Goal: Find specific page/section: Find specific page/section

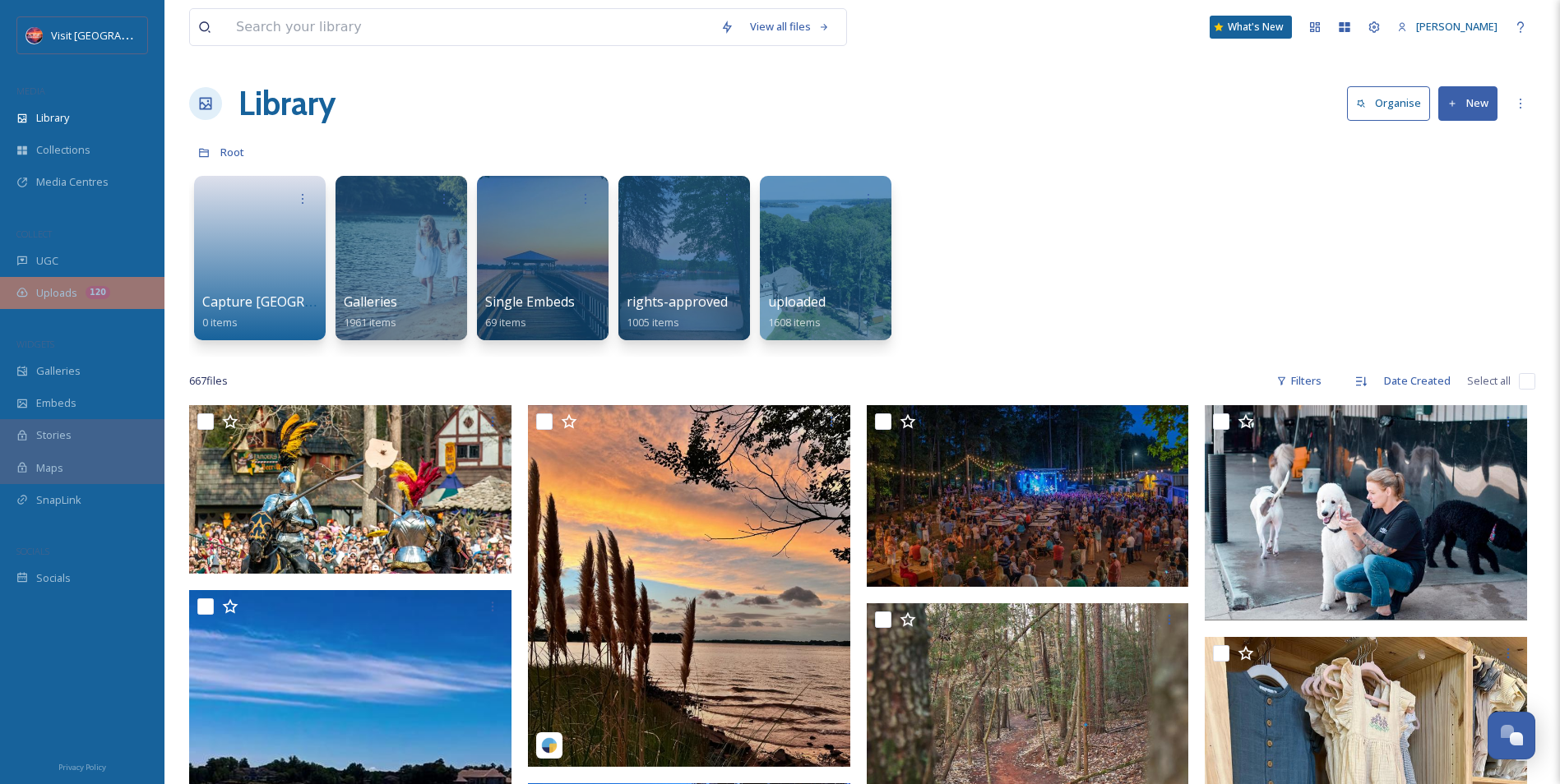
click at [57, 302] on div "Uploads 120" at bounding box center [82, 293] width 164 height 32
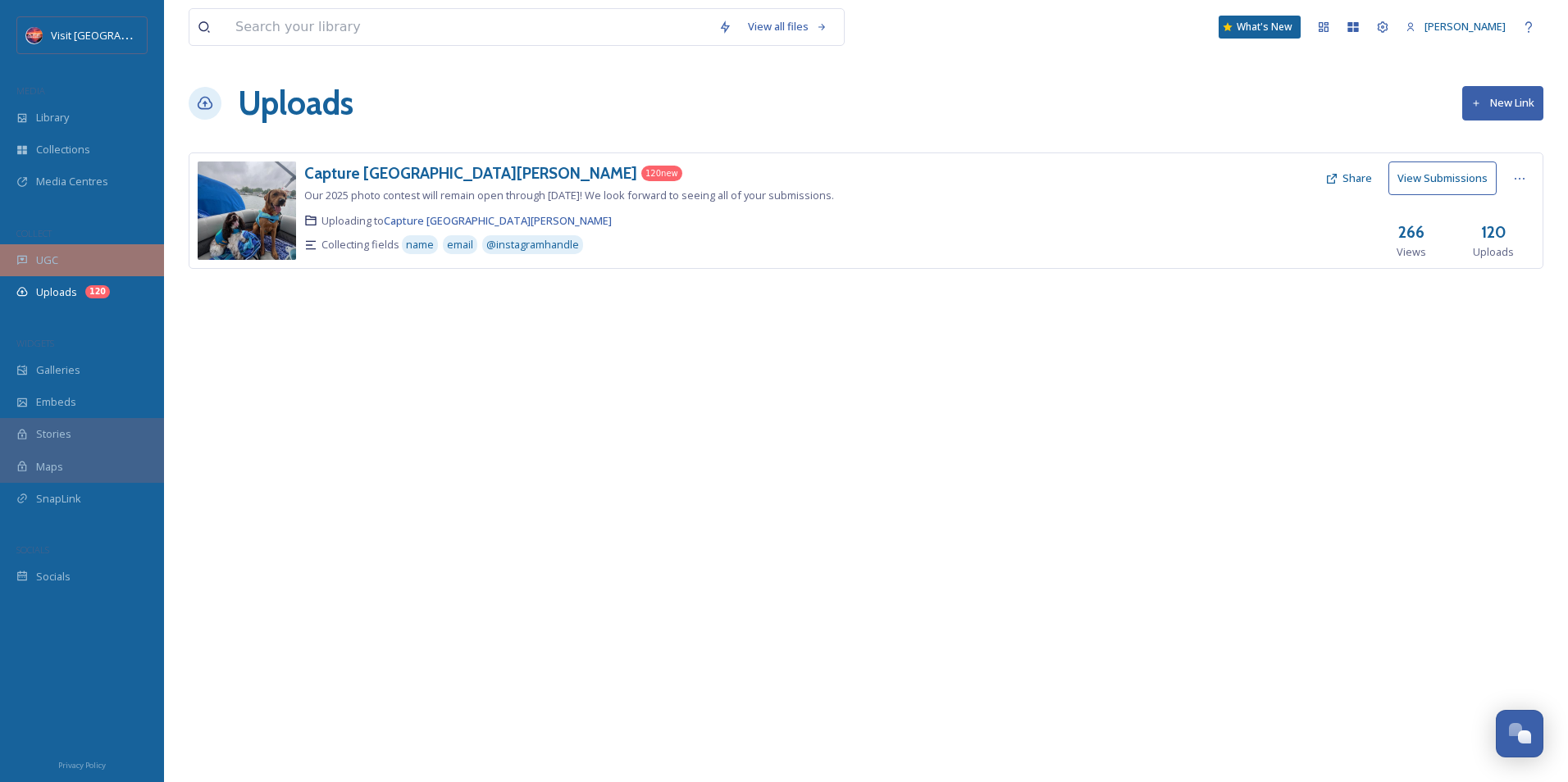
click at [56, 266] on span "UGC" at bounding box center [47, 260] width 22 height 16
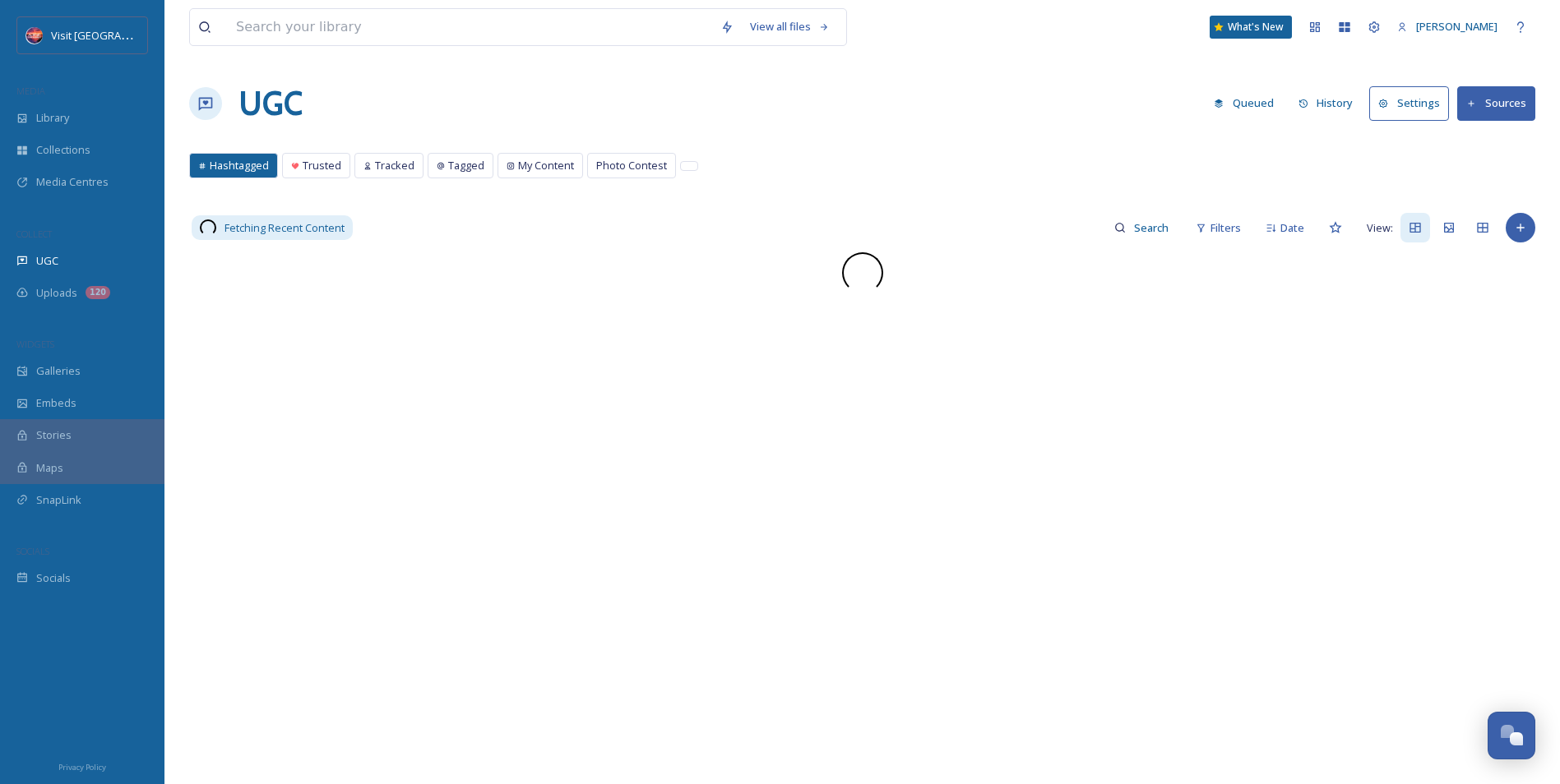
click at [57, 360] on div "Galleries" at bounding box center [82, 371] width 164 height 32
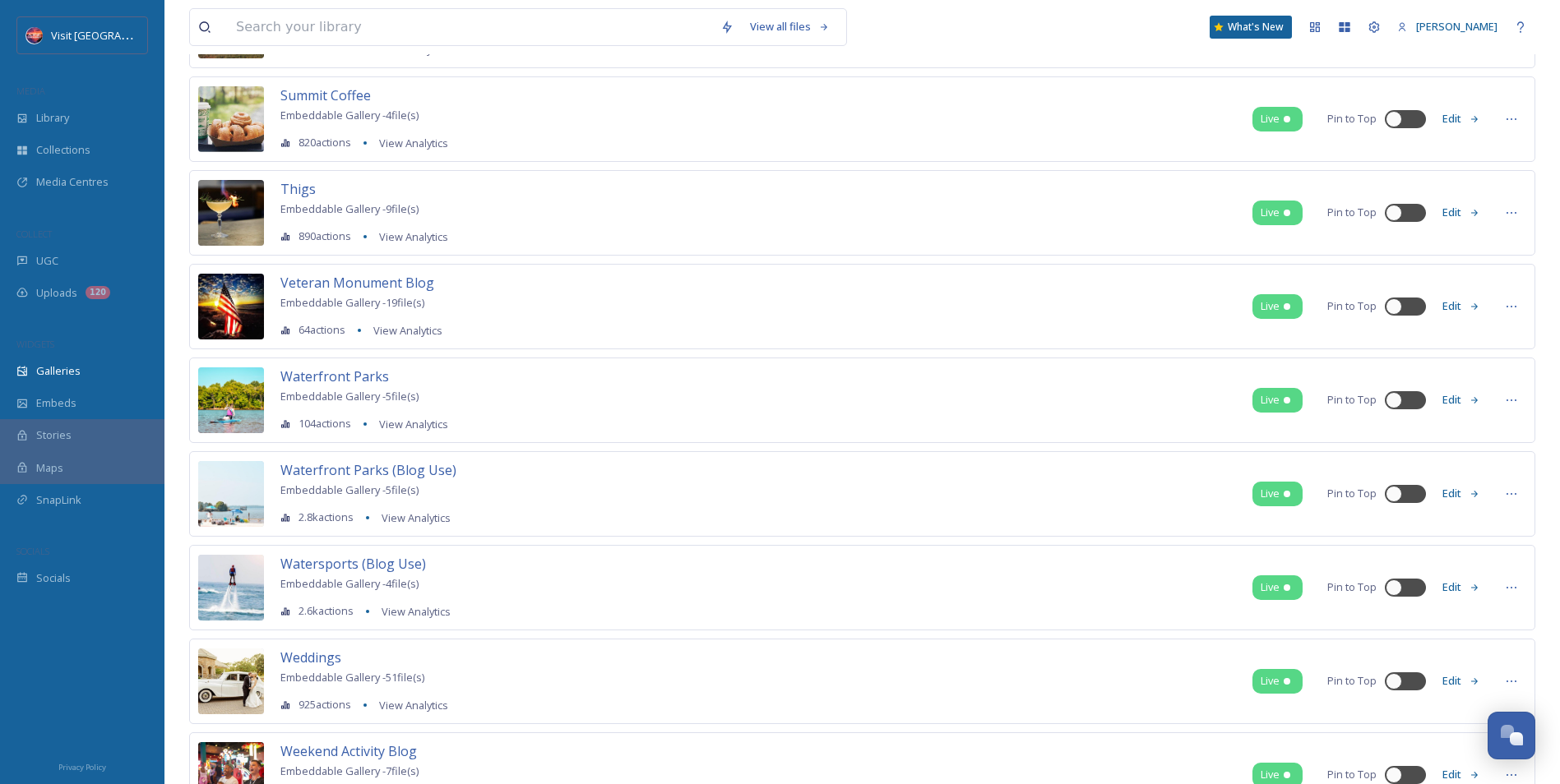
scroll to position [5918, 0]
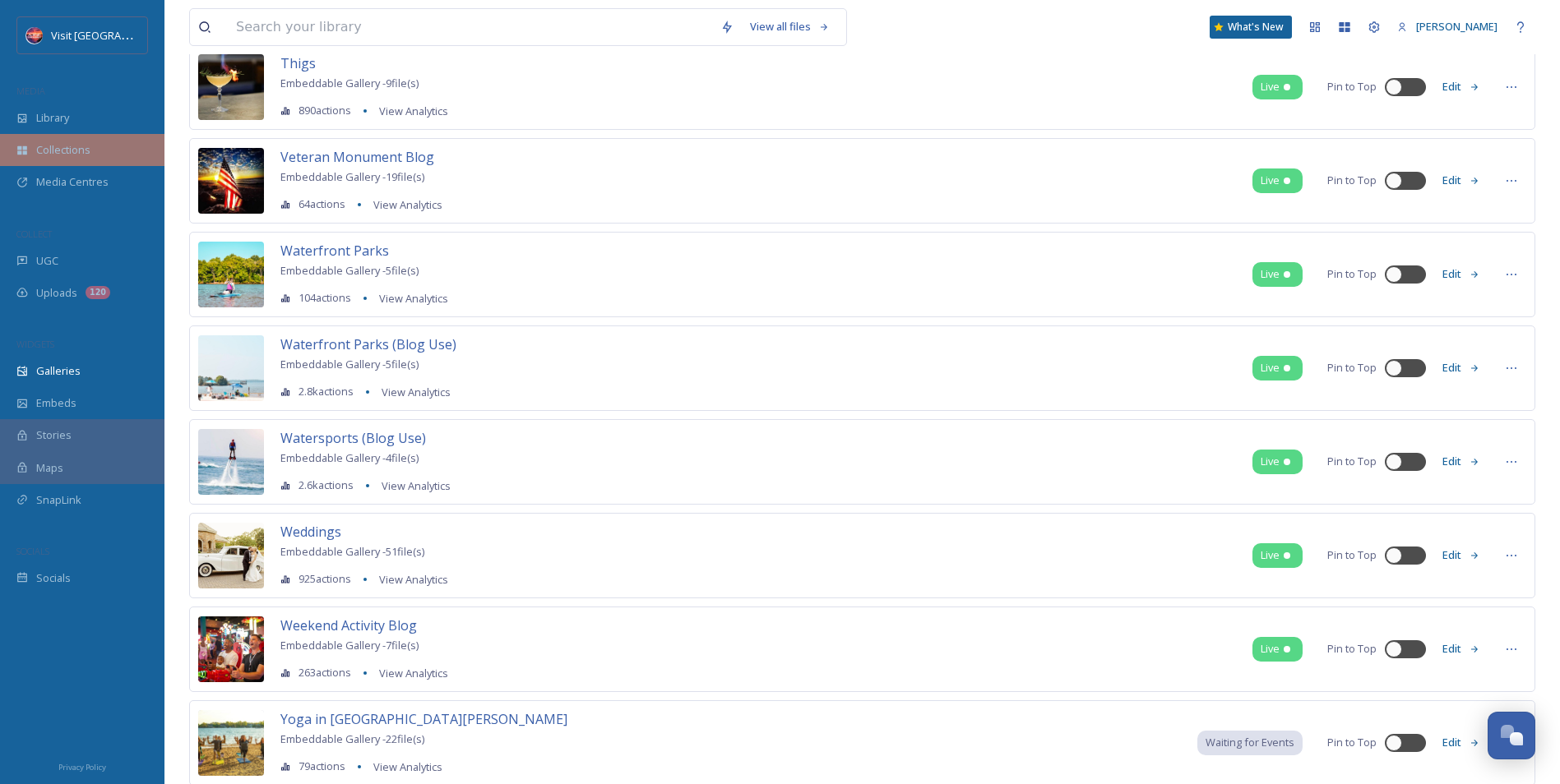
click at [65, 143] on span "Collections" at bounding box center [63, 149] width 55 height 16
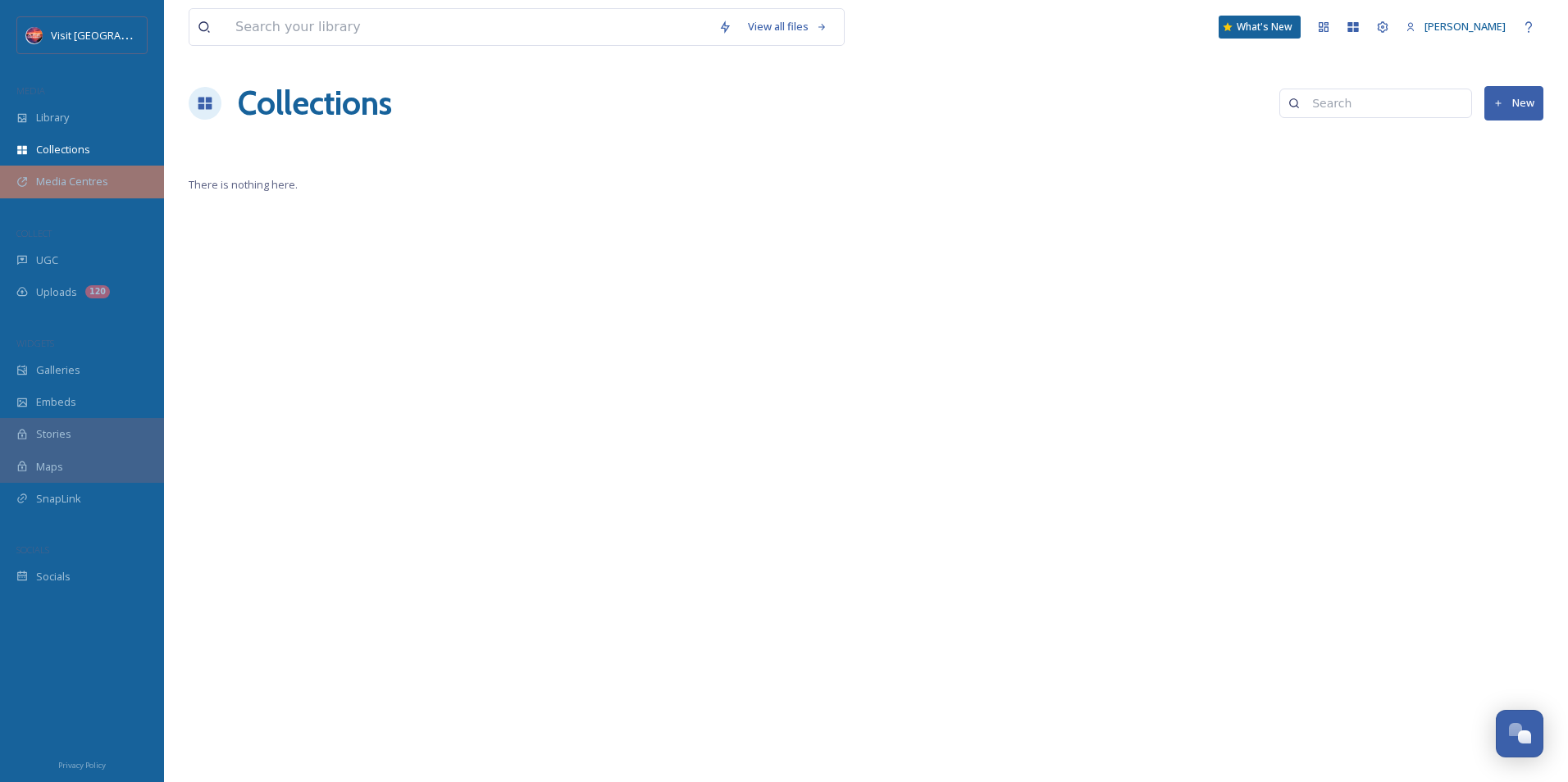
click at [104, 176] on span "Media Centres" at bounding box center [72, 181] width 72 height 16
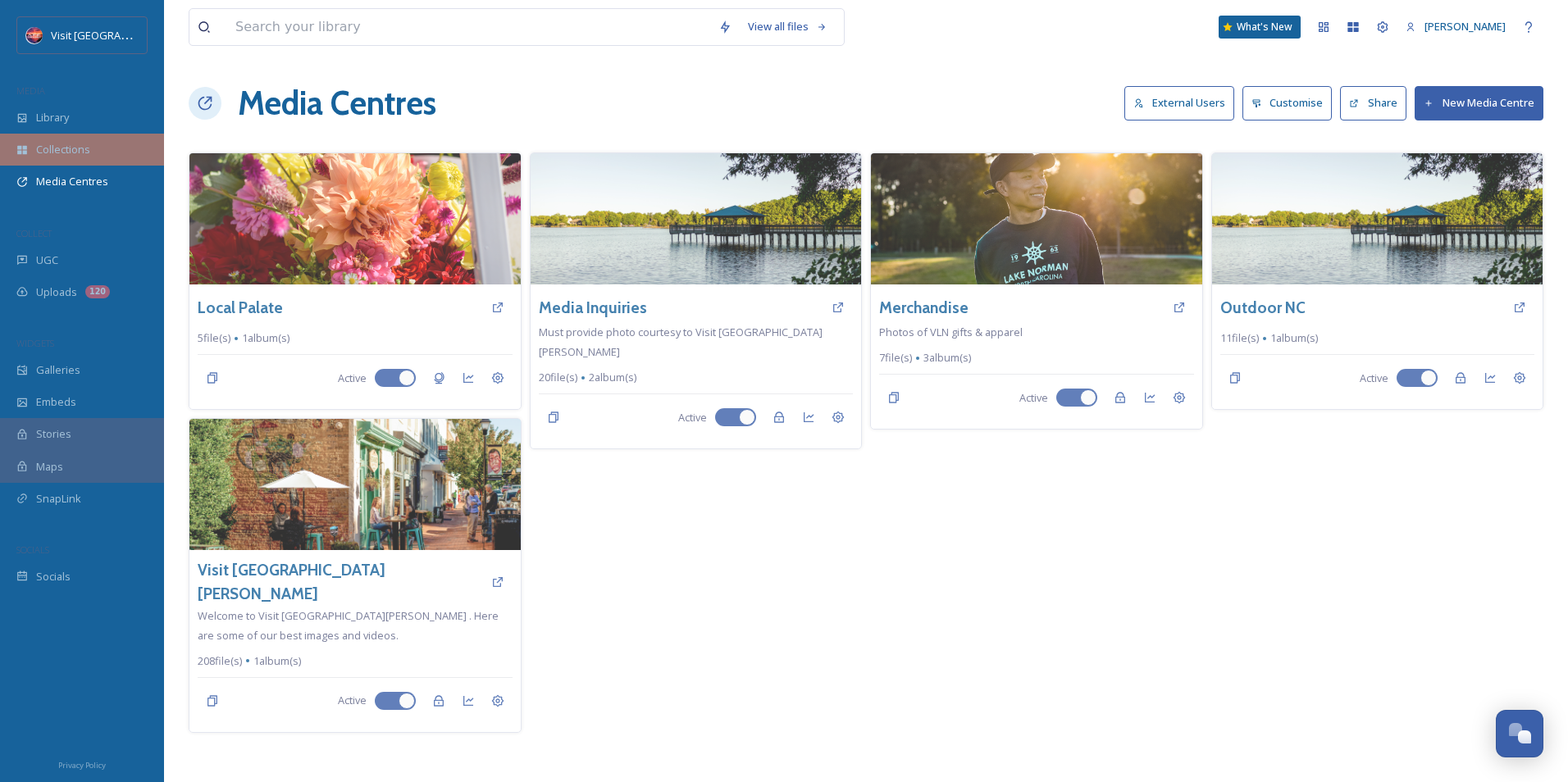
click at [94, 153] on div "Collections" at bounding box center [81, 150] width 164 height 32
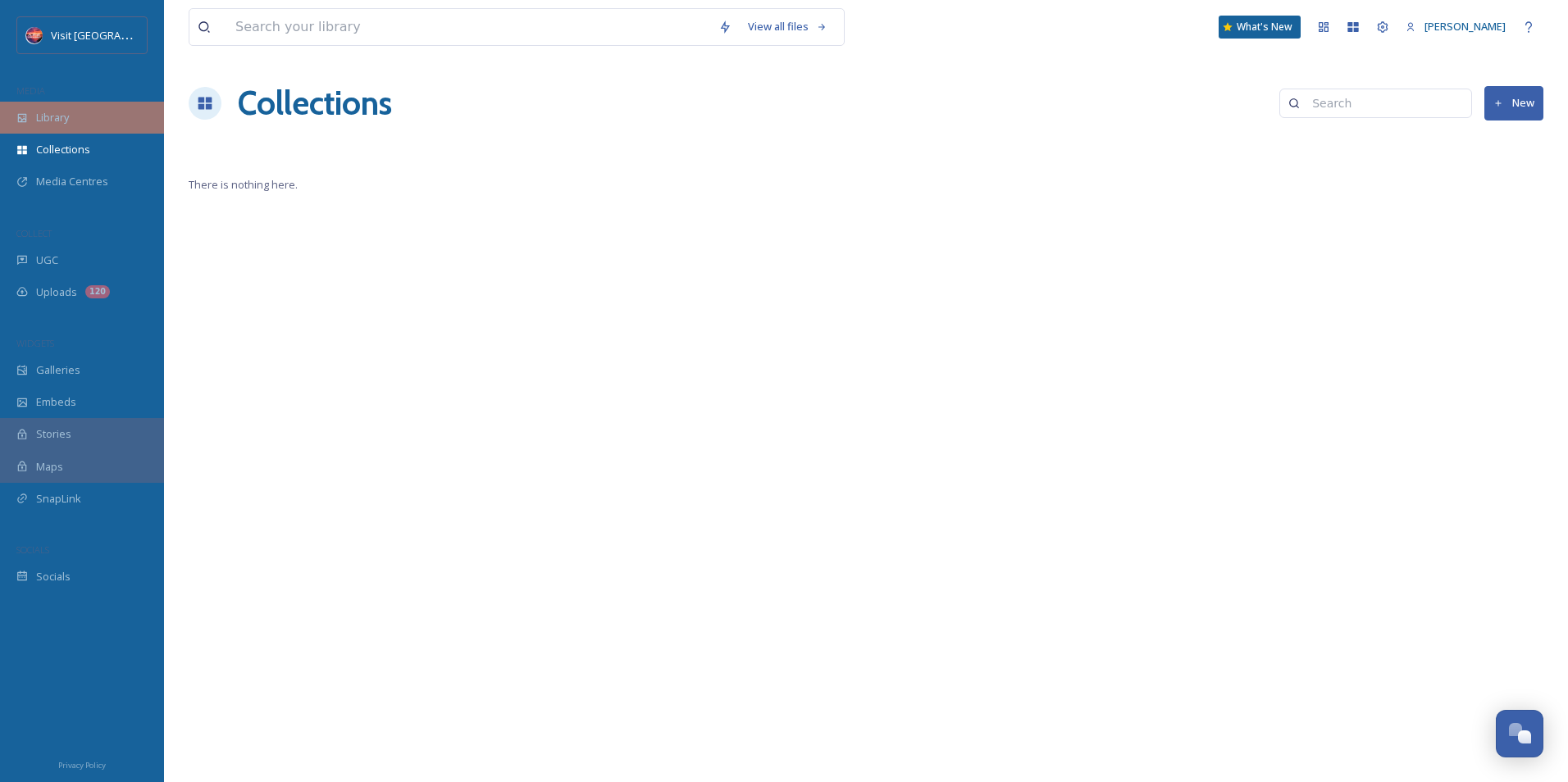
click at [44, 116] on span "Library" at bounding box center [52, 117] width 32 height 16
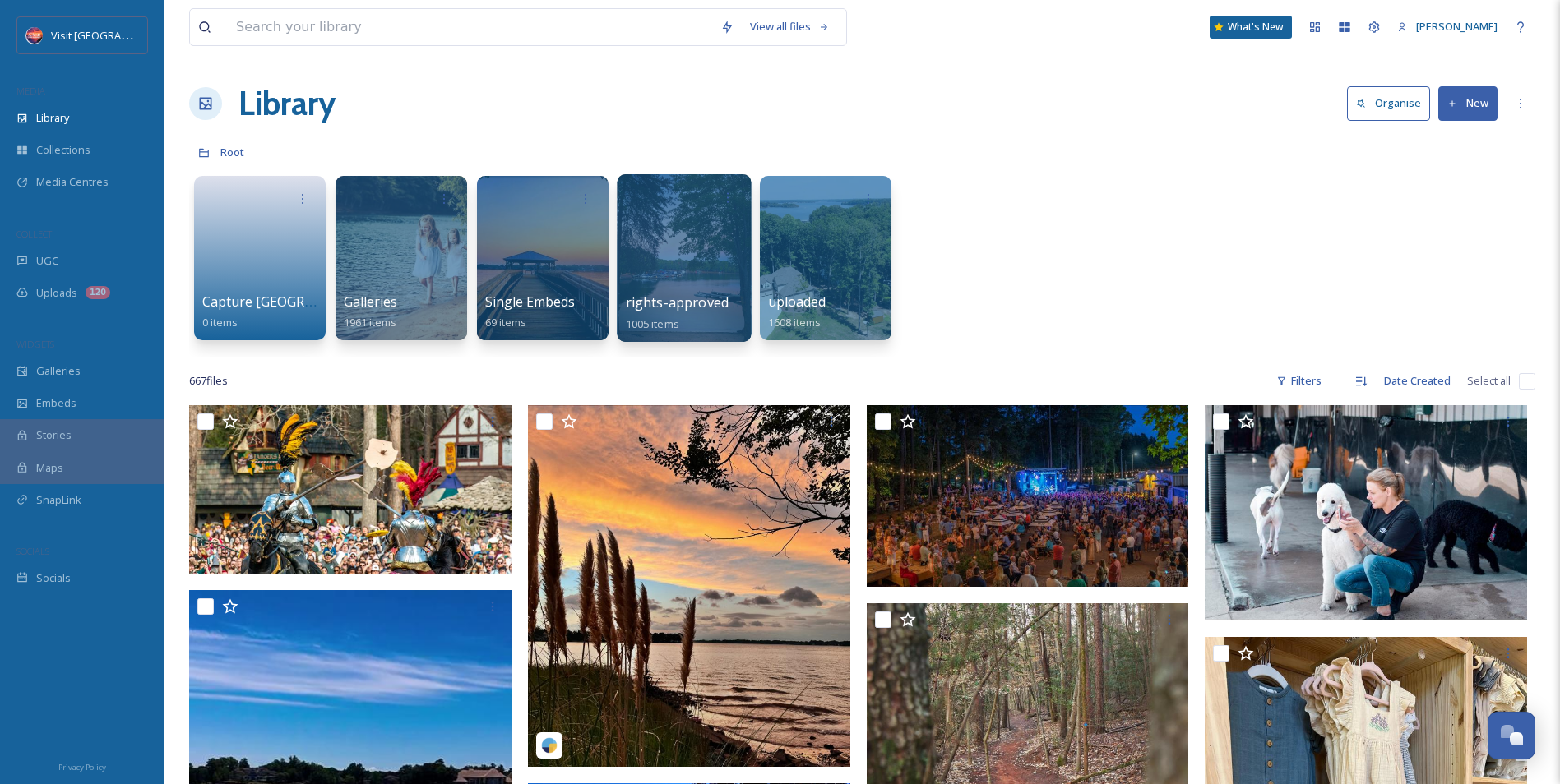
click at [719, 271] on div at bounding box center [683, 258] width 134 height 168
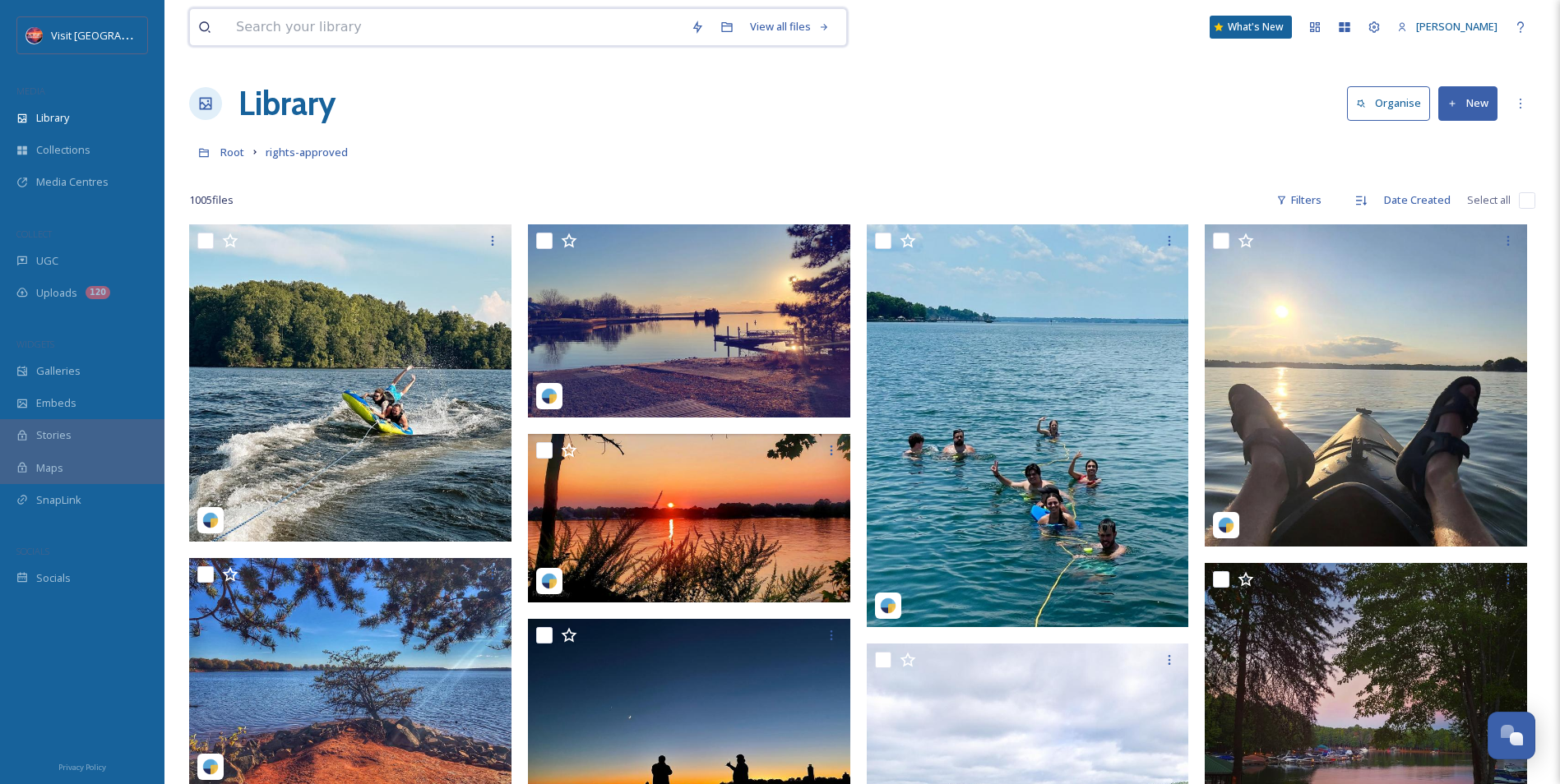
click at [413, 33] on input at bounding box center [455, 27] width 454 height 36
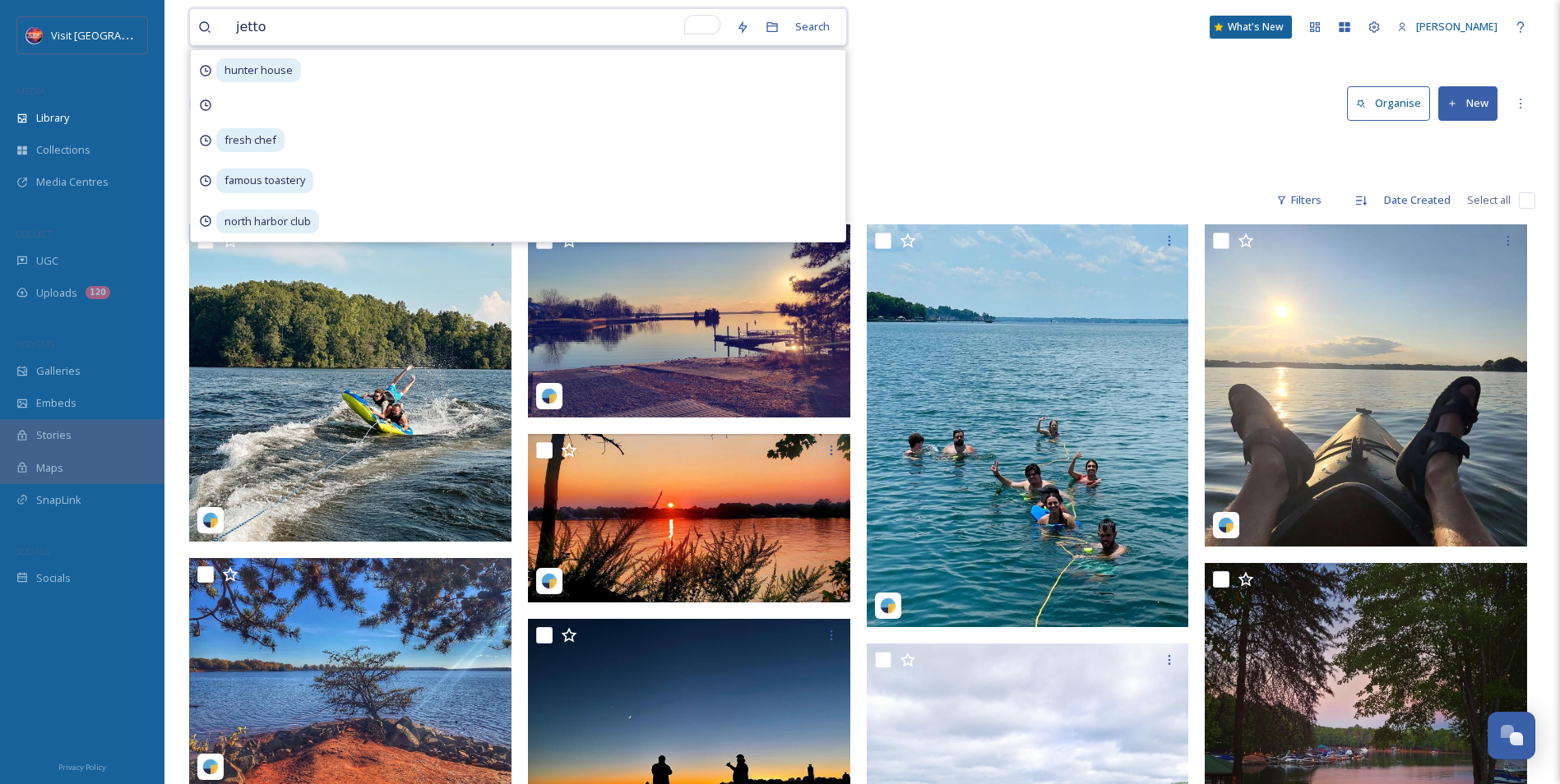
type input "[PERSON_NAME]"
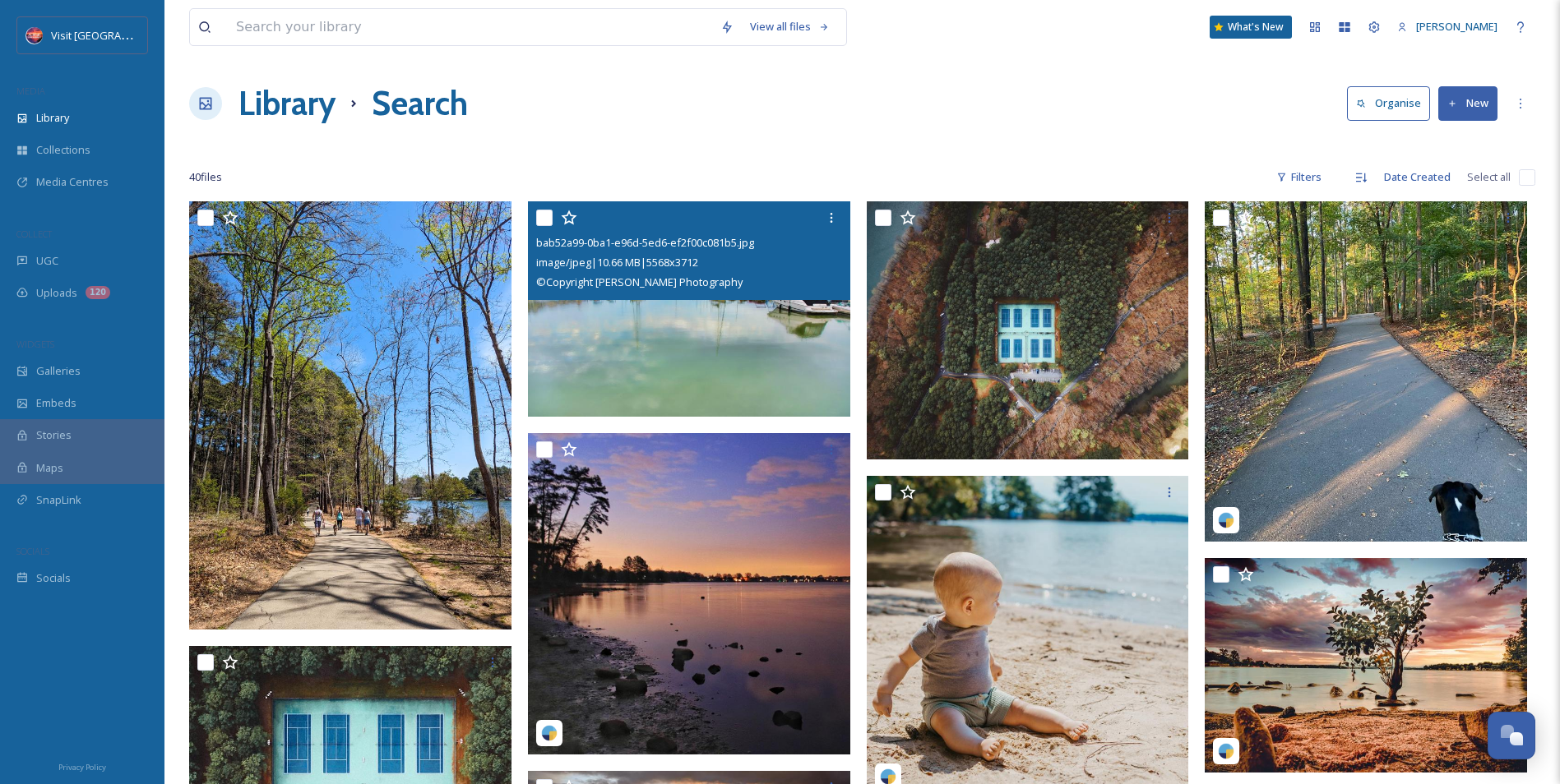
click at [599, 298] on div "bab52a99-0ba1-e96d-5ed6-ef2f00c081b5.jpg image/jpeg | 10.66 MB | 5568 x 3712 © …" at bounding box center [689, 250] width 323 height 98
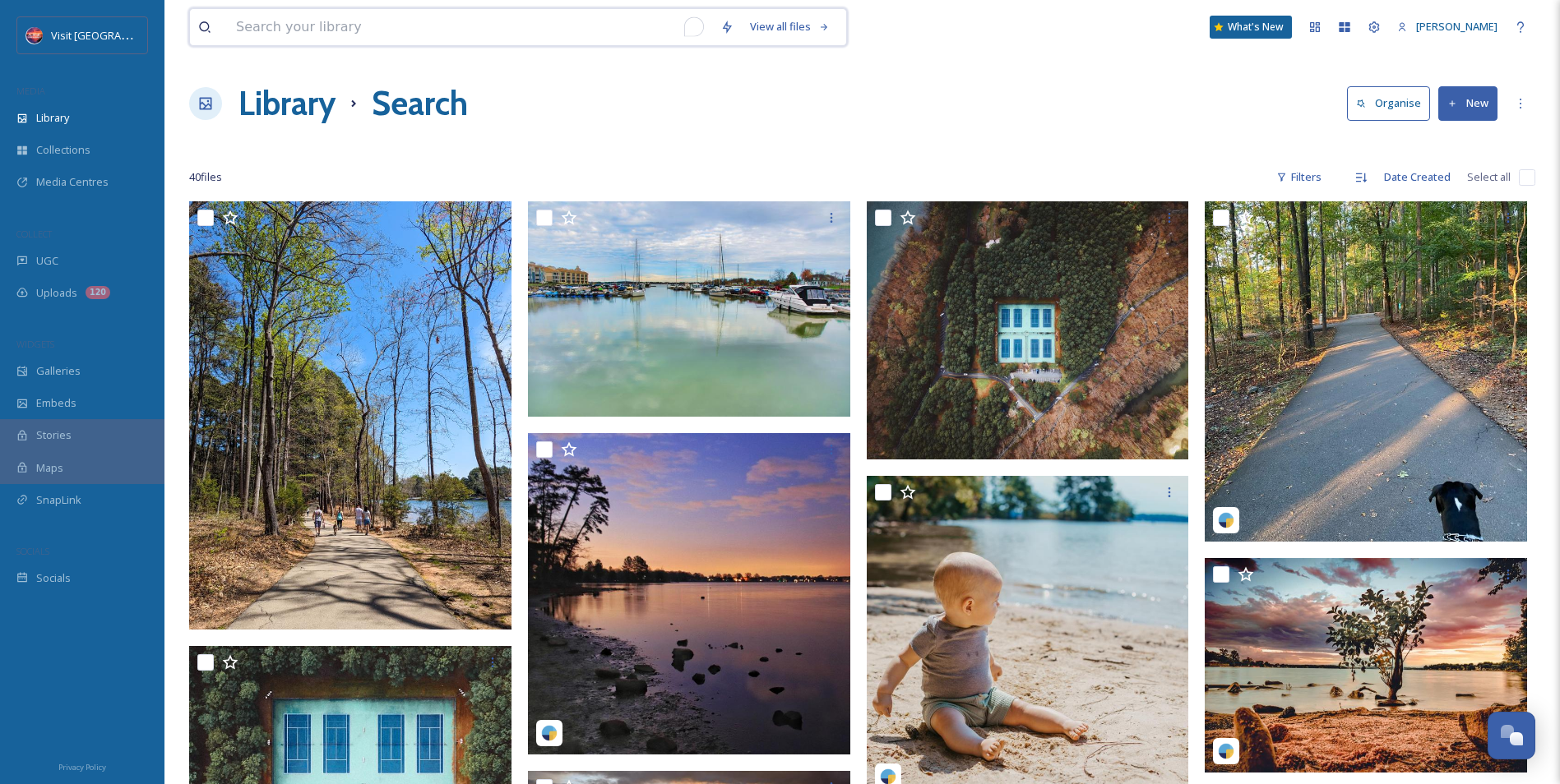
click at [439, 25] on input "To enrich screen reader interactions, please activate Accessibility in Grammarl…" at bounding box center [470, 27] width 484 height 36
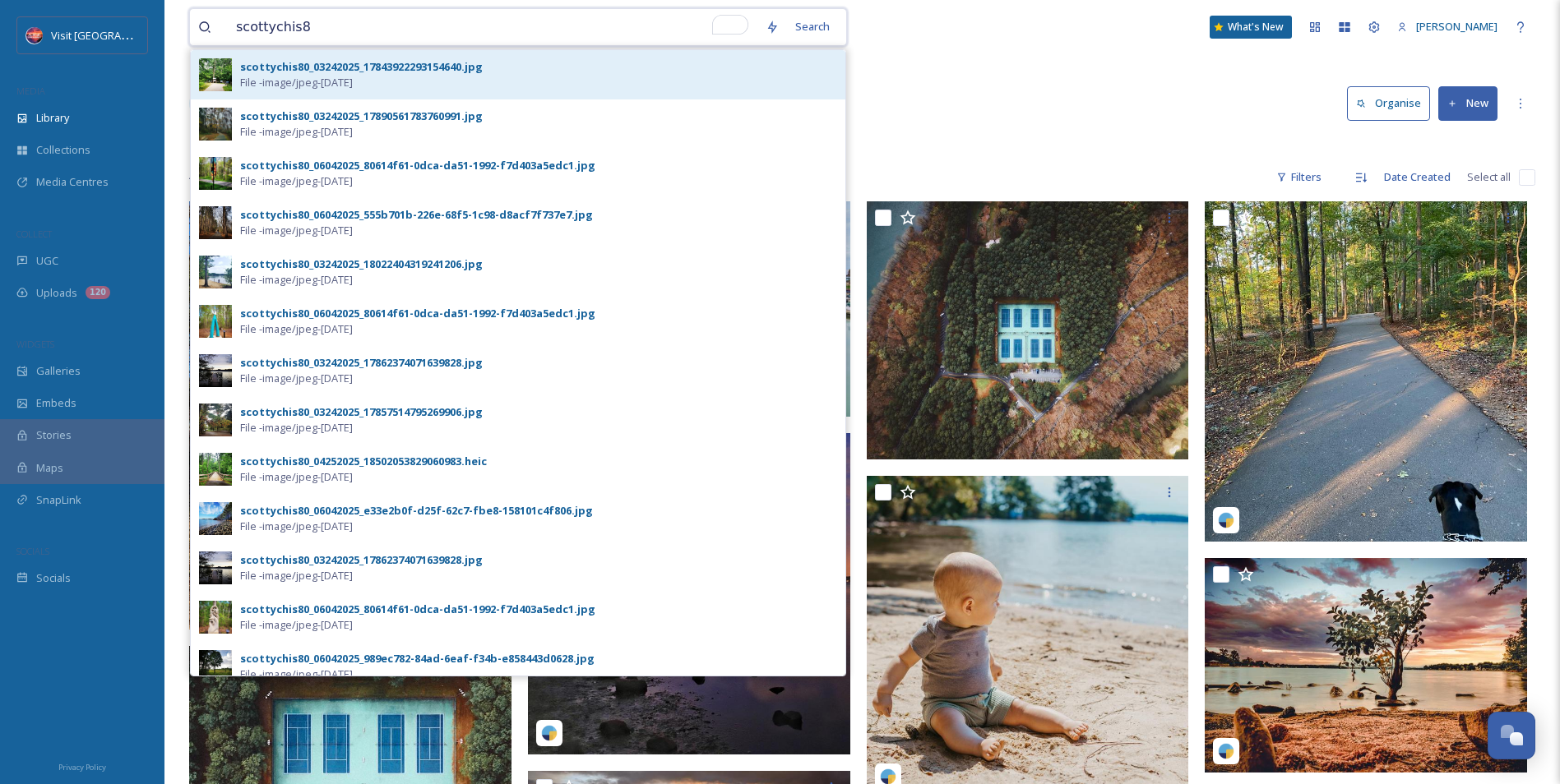
type input "scottychis80"
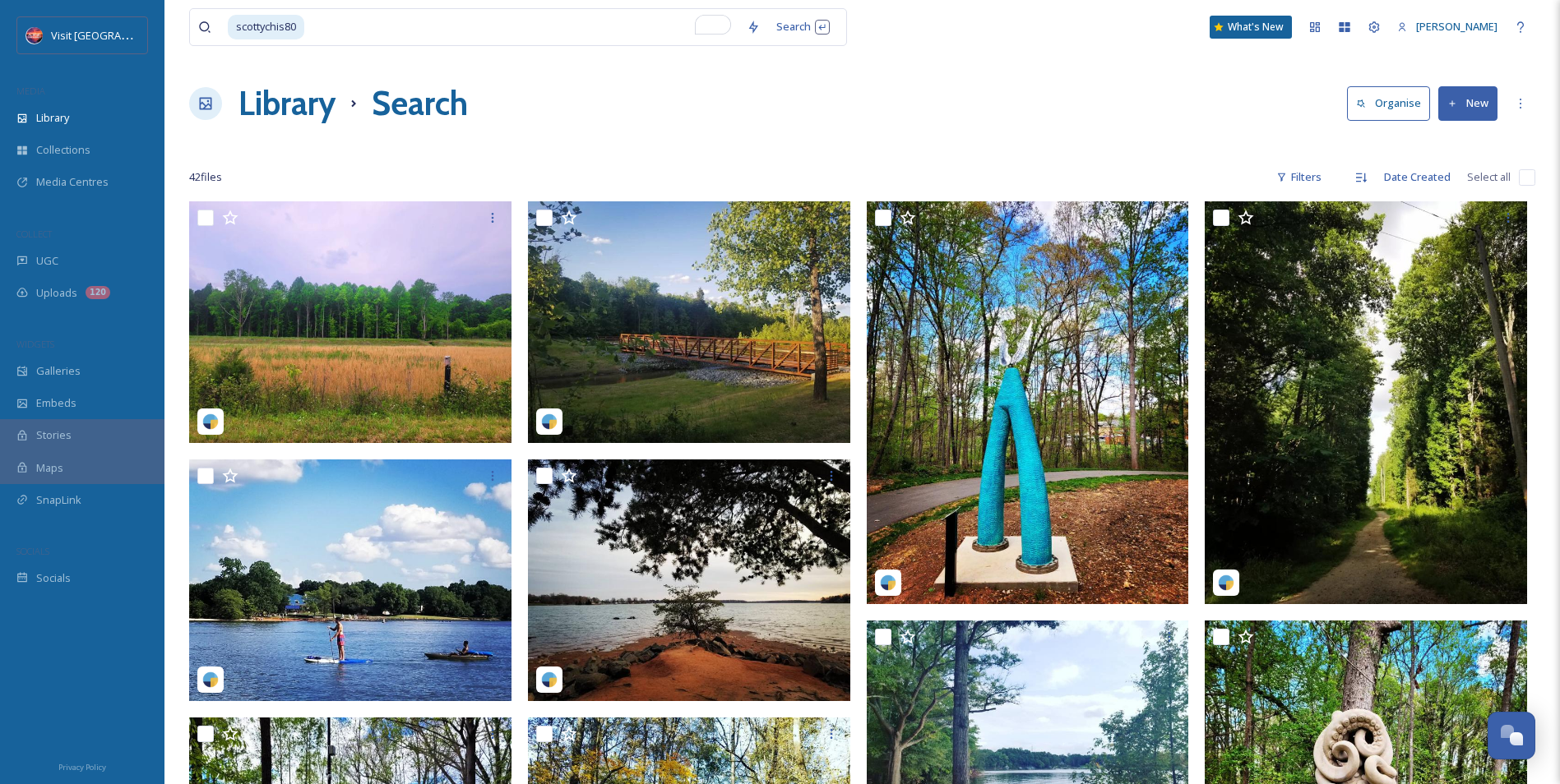
click at [1059, 108] on div "Library Search Organise New" at bounding box center [862, 103] width 1346 height 49
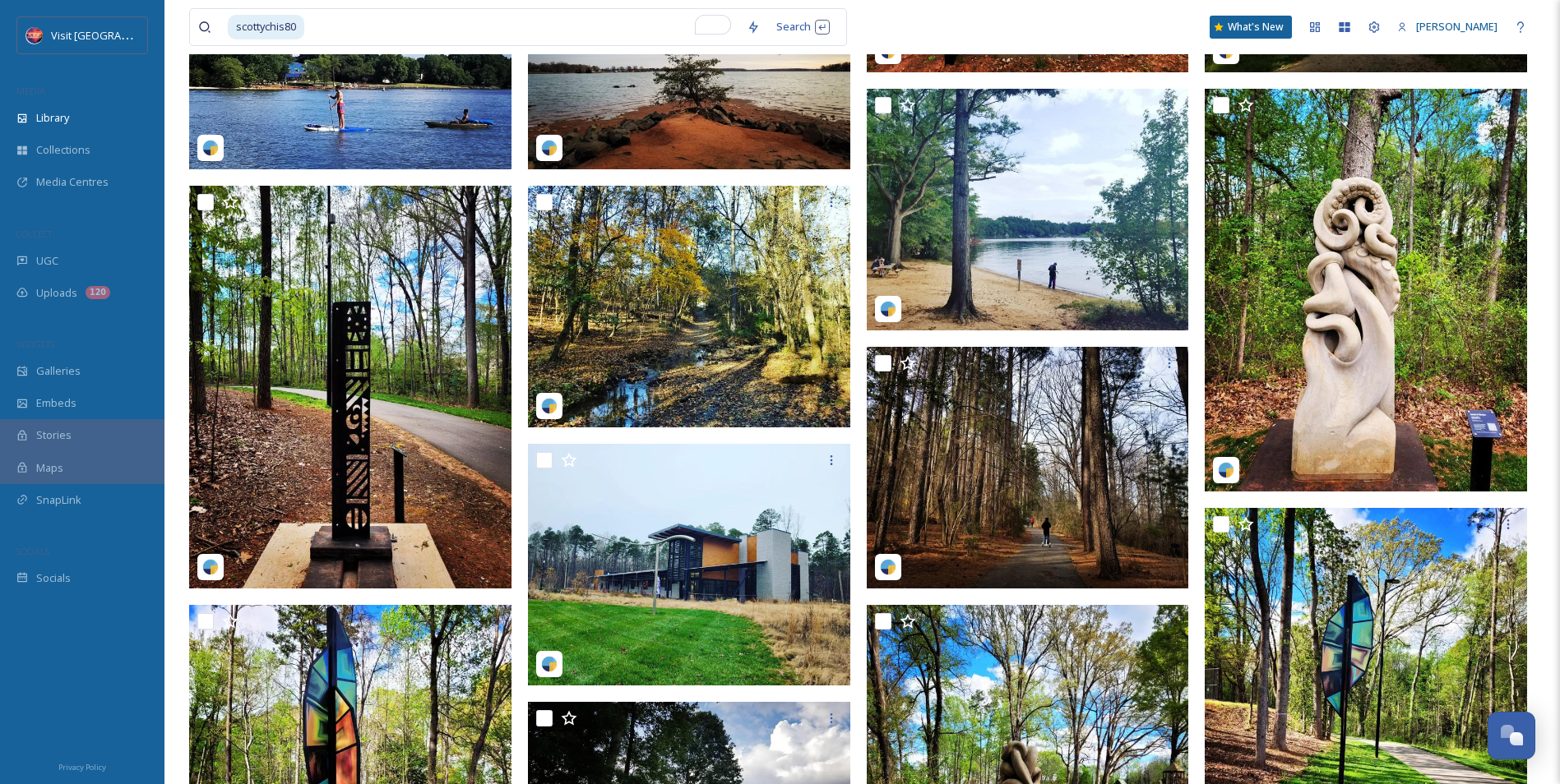
scroll to position [120, 0]
